Goal: Find specific page/section

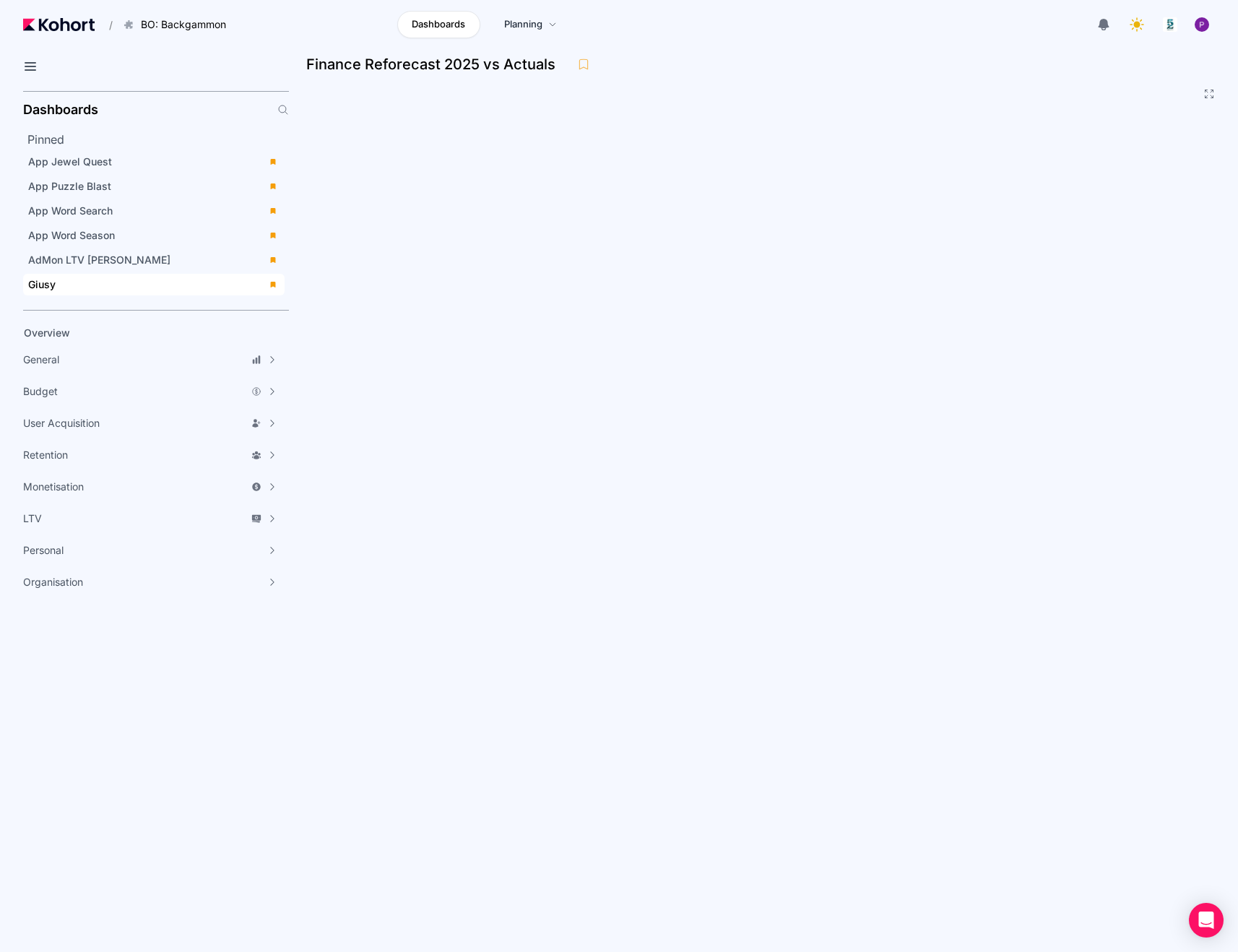
click at [91, 283] on div "Giusy" at bounding box center [144, 284] width 231 height 14
